Goal: Find specific page/section: Find specific page/section

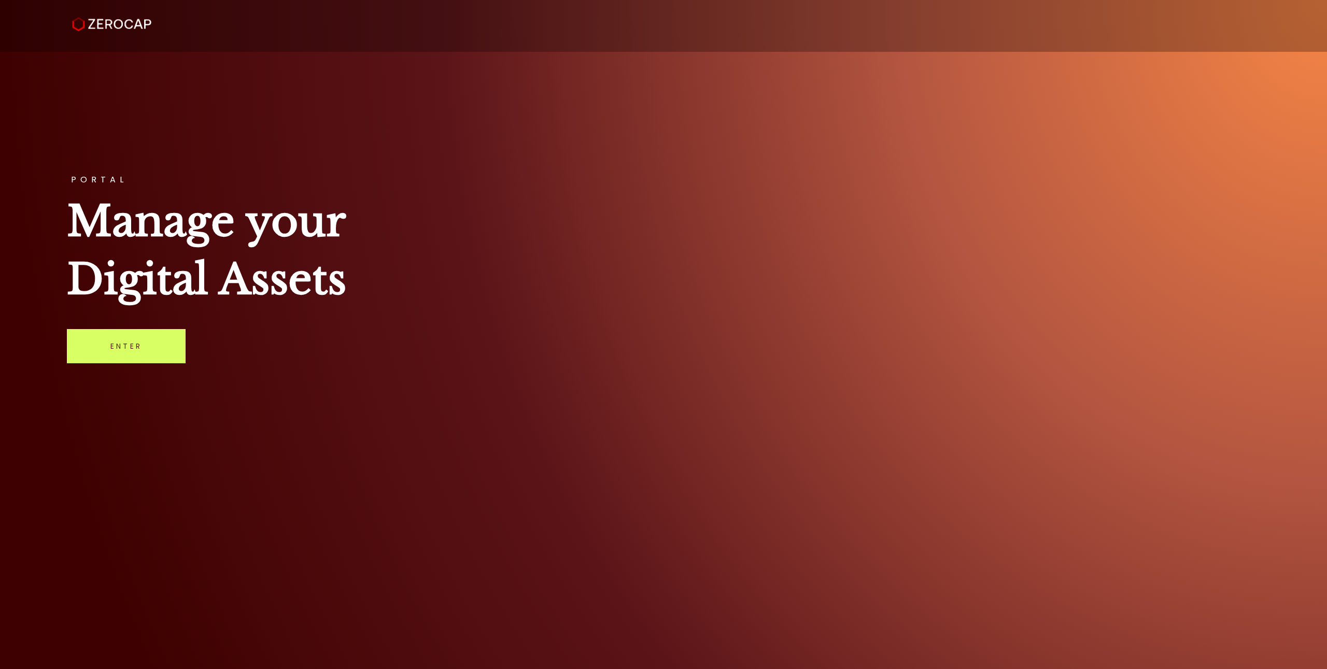
click at [167, 322] on div "PORTAL Manage your Digital Assets Enter" at bounding box center [663, 334] width 1327 height 669
click at [167, 334] on link "Enter" at bounding box center [126, 346] width 119 height 34
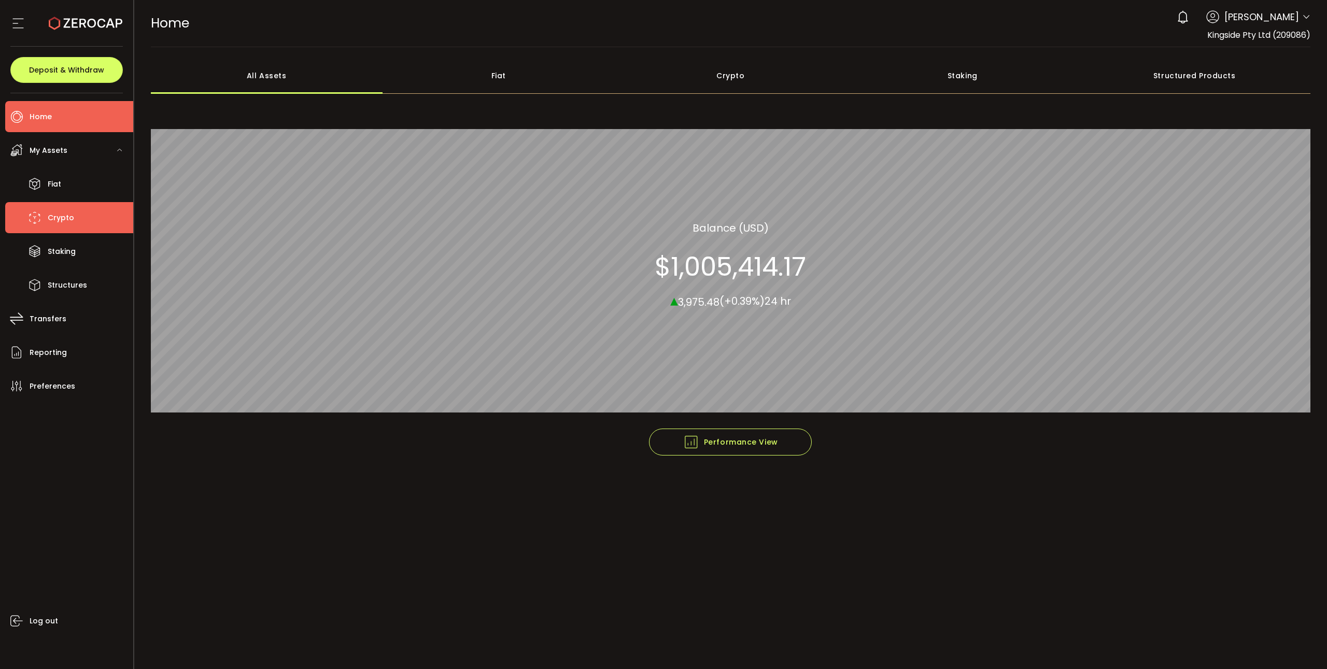
click at [77, 218] on li "Crypto" at bounding box center [69, 217] width 128 height 31
